Goal: Information Seeking & Learning: Learn about a topic

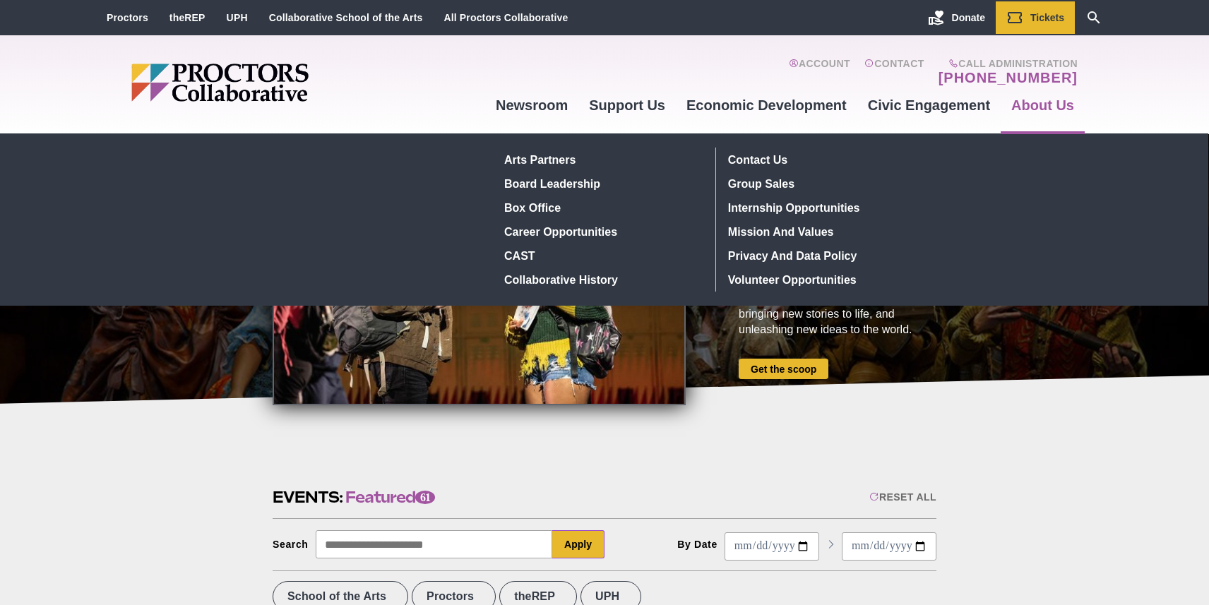
click at [1026, 104] on link "About Us" at bounding box center [1042, 105] width 84 height 38
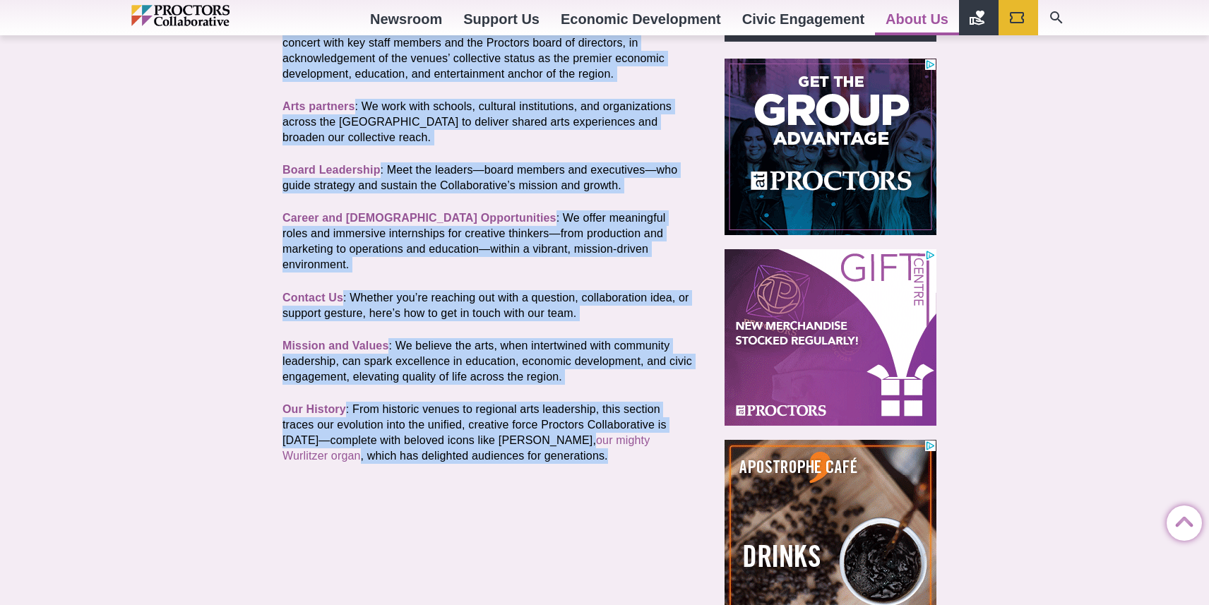
scroll to position [421, 0]
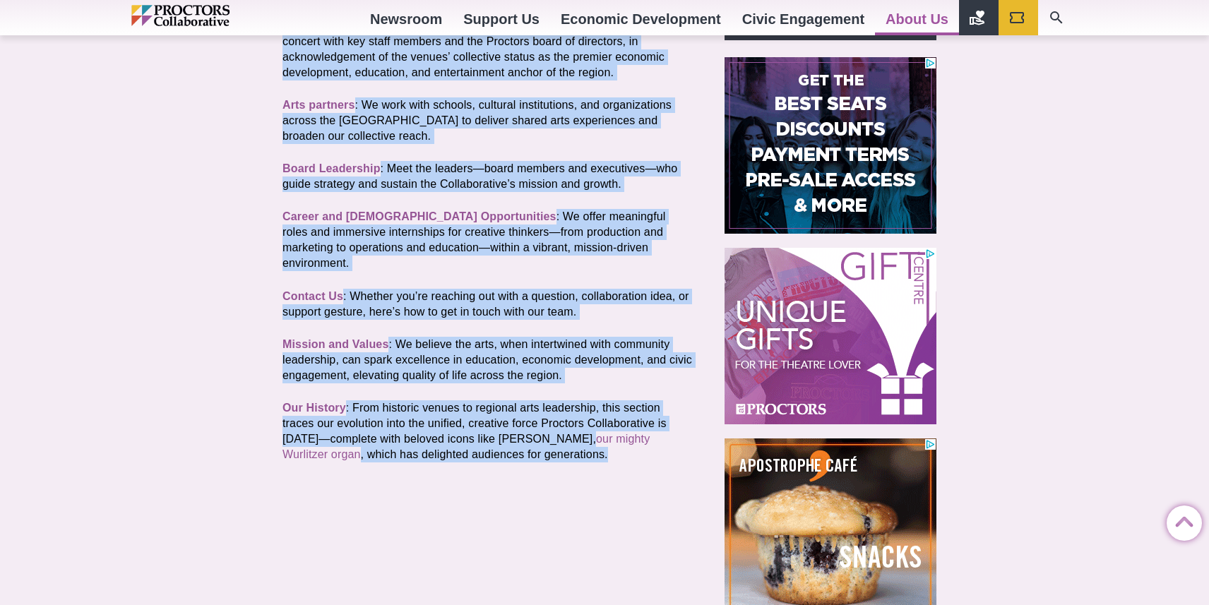
drag, startPoint x: 284, startPoint y: 232, endPoint x: 538, endPoint y: 448, distance: 332.5
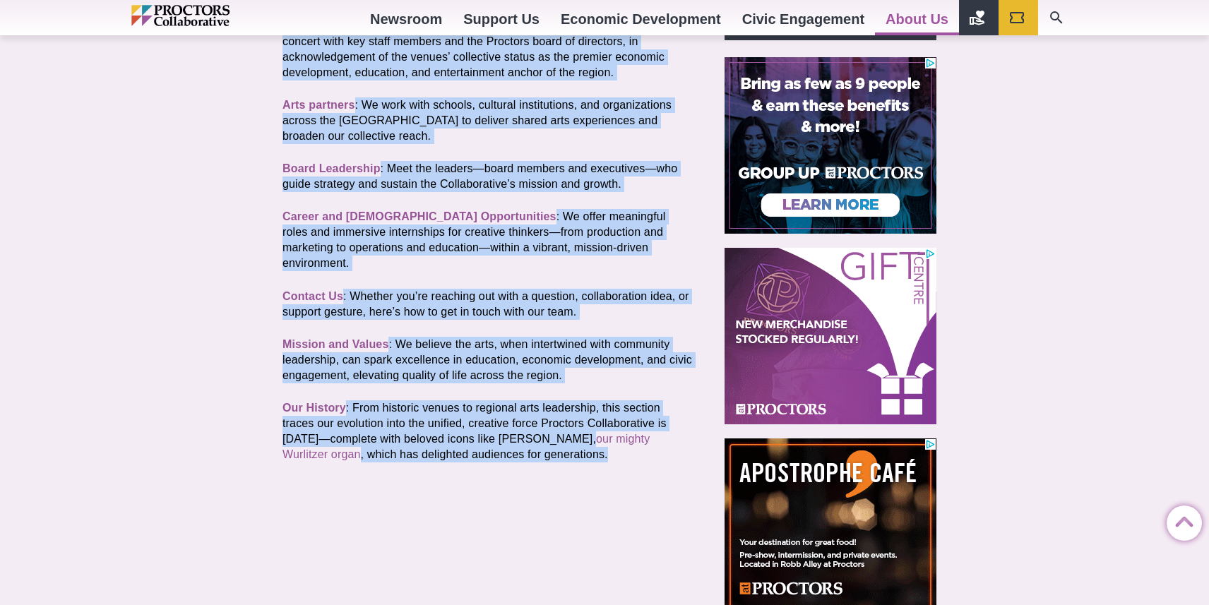
click at [538, 448] on section "Proctors Collaborative unites Proctors (Schenectady), Capital Repertory Theatre…" at bounding box center [486, 194] width 443 height 572
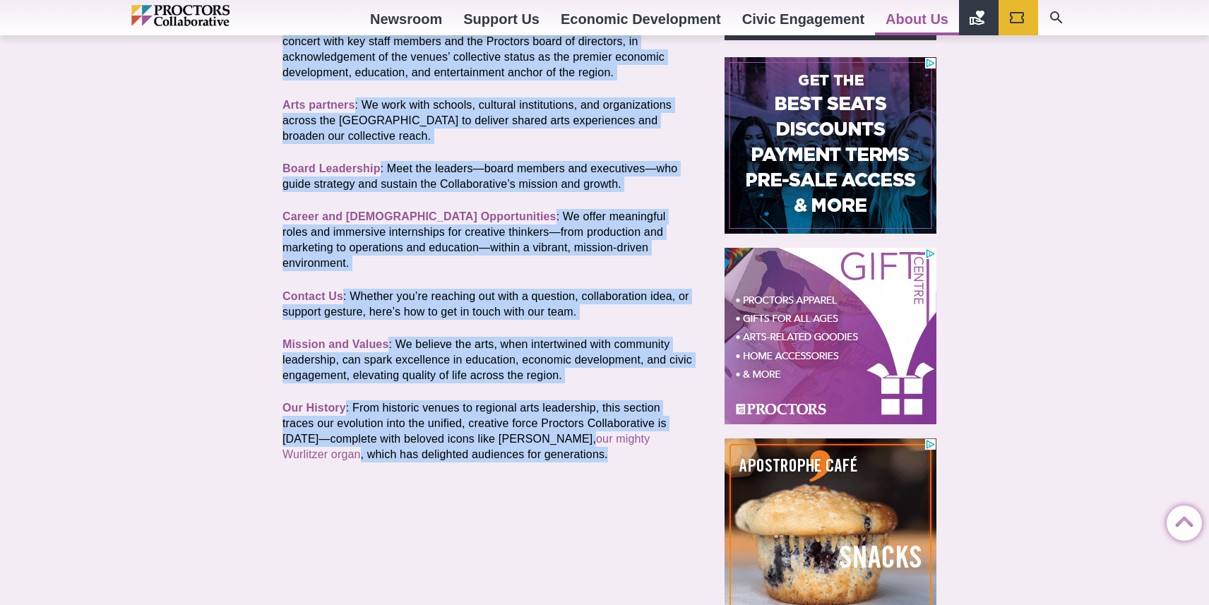
copy section "Proctors Collaborative unites Proctors (Schenectady), Capital Repertory Theatre…"
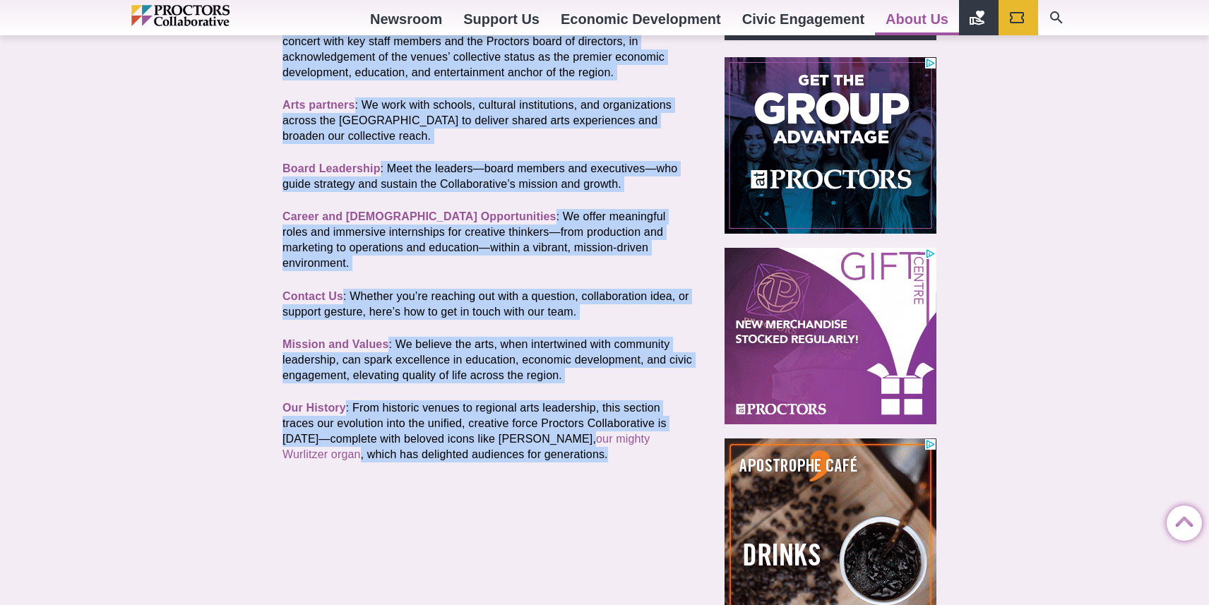
click at [262, 153] on div "About Us Posted 2017-02-08 by Proctors Web Team Proctors Collaborative unites P…" at bounding box center [604, 509] width 1209 height 973
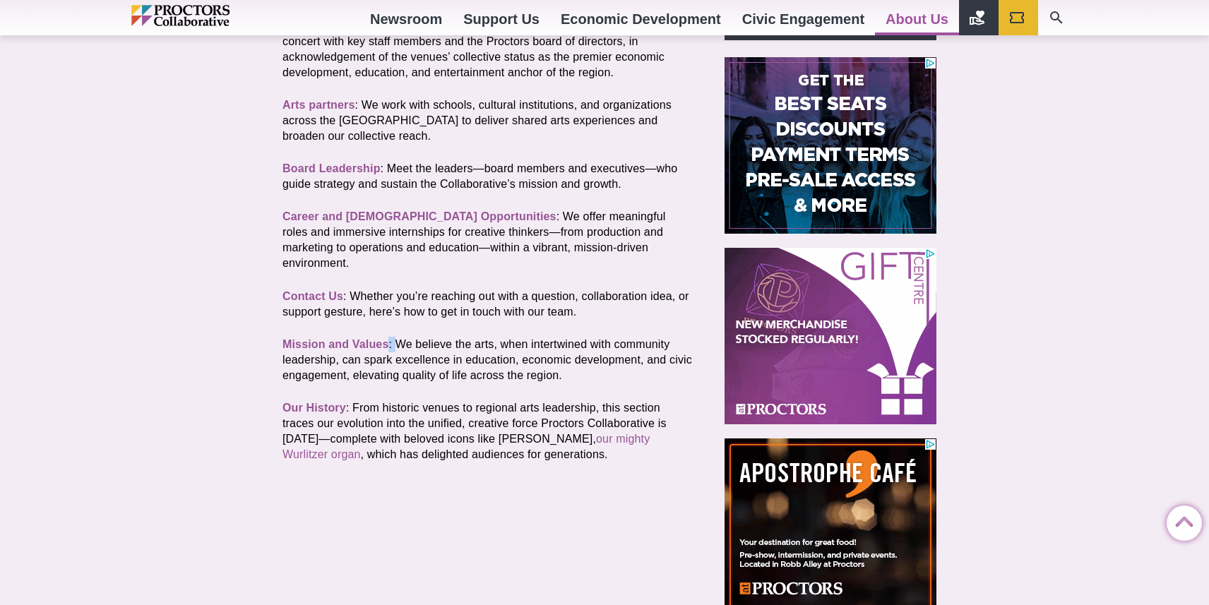
drag, startPoint x: 394, startPoint y: 330, endPoint x: 280, endPoint y: 330, distance: 113.7
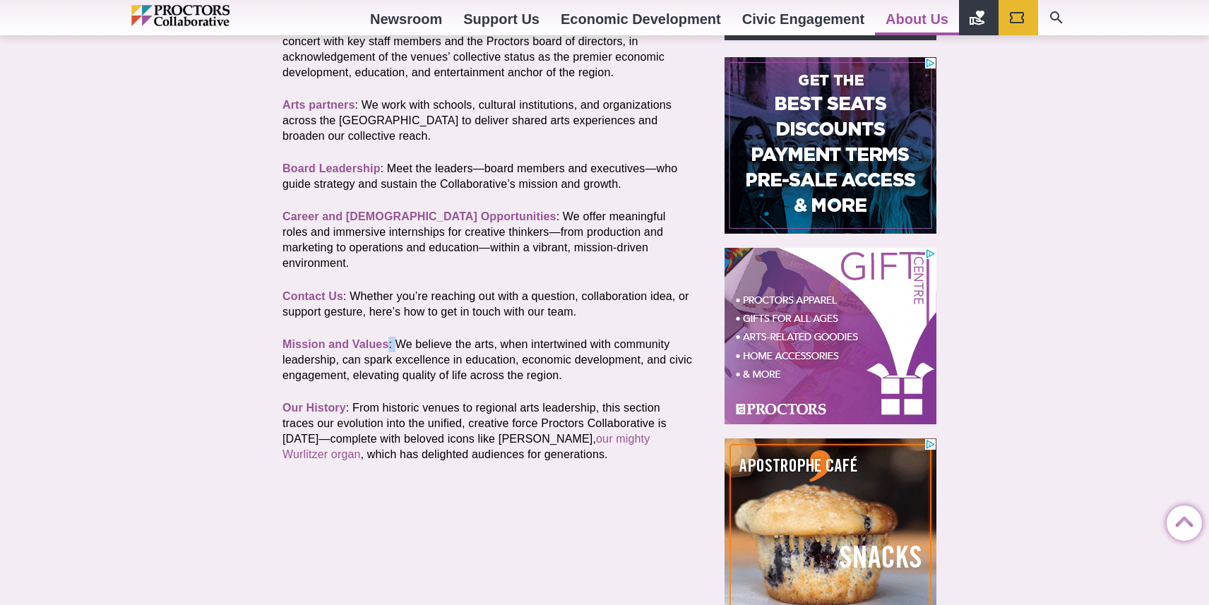
click at [278, 330] on section "Proctors Collaborative unites Proctors (Schenectady), Capital Repertory Theatre…" at bounding box center [486, 194] width 443 height 572
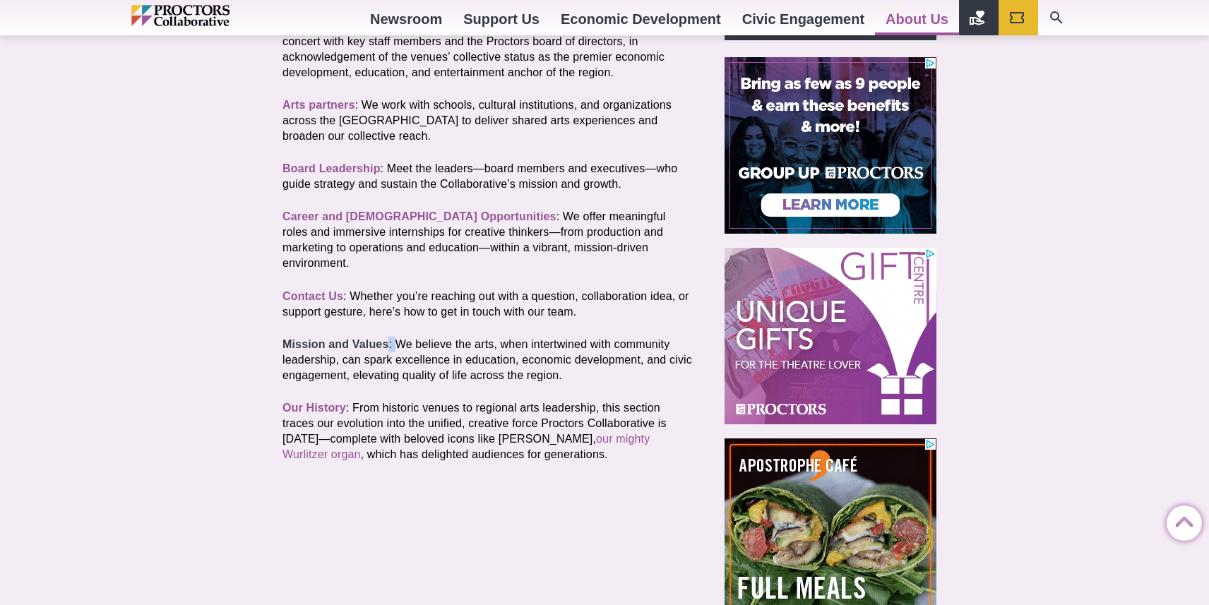
click at [303, 338] on link "Mission and Values" at bounding box center [335, 344] width 106 height 12
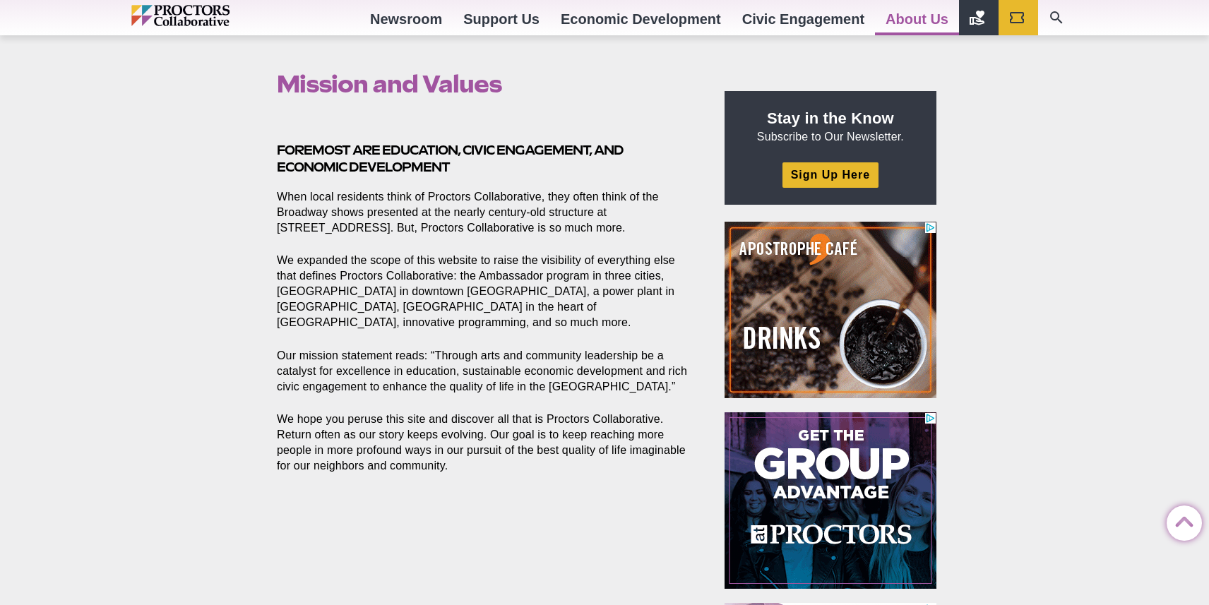
scroll to position [371, 0]
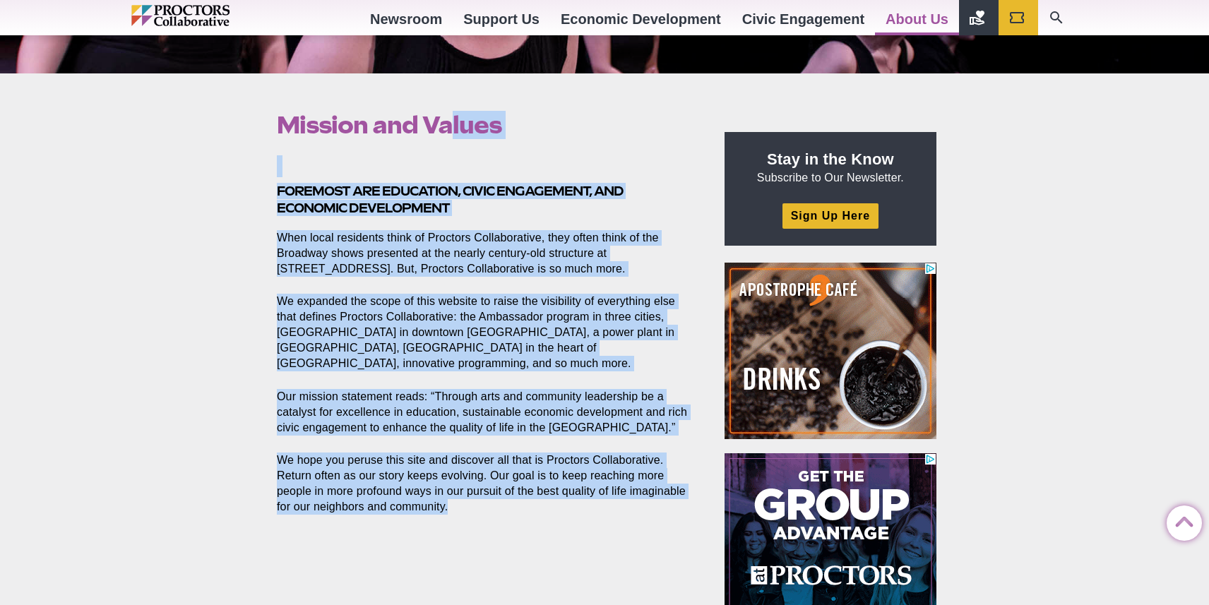
drag, startPoint x: 280, startPoint y: 121, endPoint x: 451, endPoint y: 505, distance: 420.6
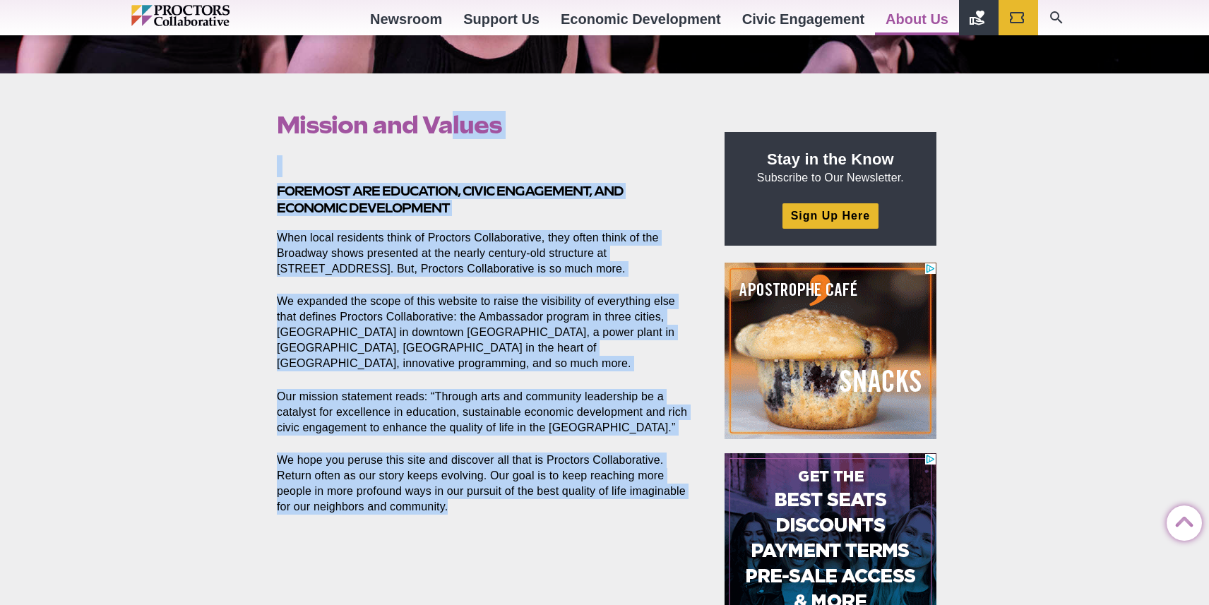
click at [451, 505] on article "Mission and Values Posted [DATE] by Proctors Web Team Foremost are education, c…" at bounding box center [486, 330] width 443 height 471
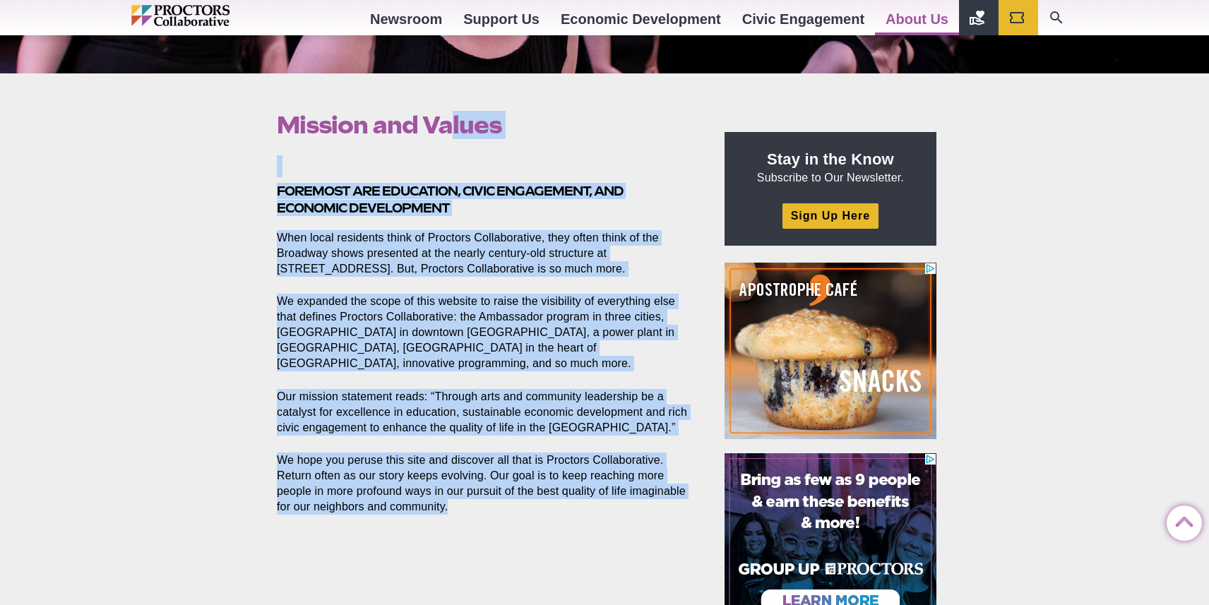
copy article "Loremip dol Sitame Consec 8978-19-60 ad Elitsedd Eiu Temp Incididu utl etdolore…"
